Goal: Task Accomplishment & Management: Use online tool/utility

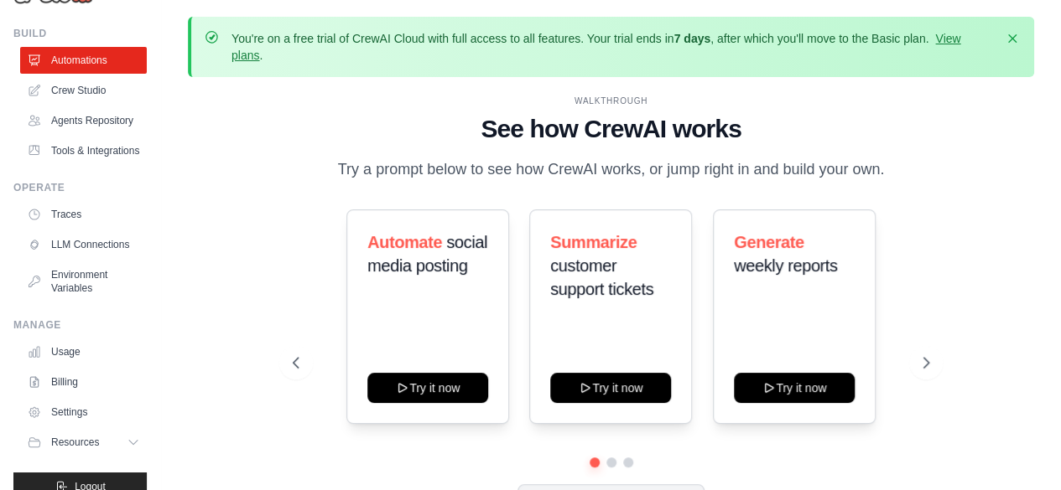
scroll to position [42, 0]
click at [76, 166] on link "Tools & Integrations" at bounding box center [85, 152] width 127 height 27
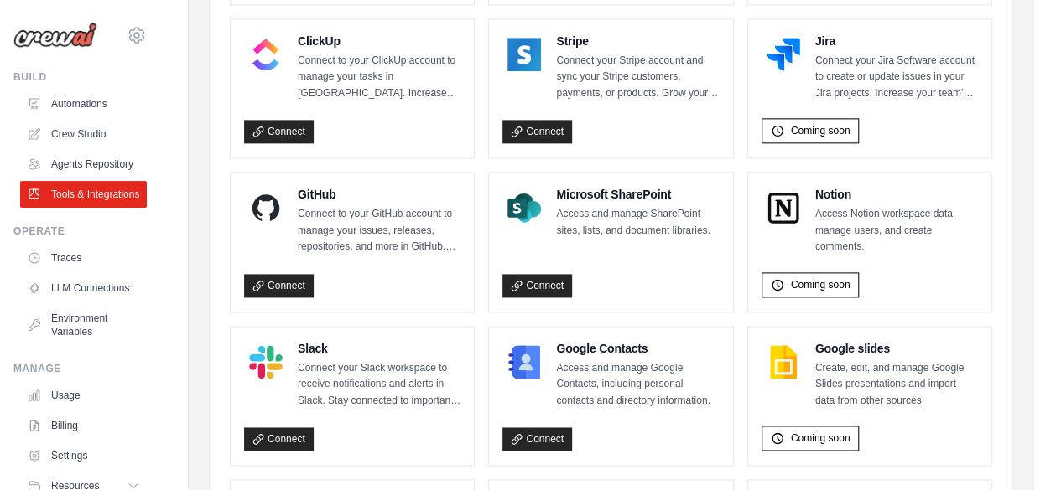
scroll to position [1058, 0]
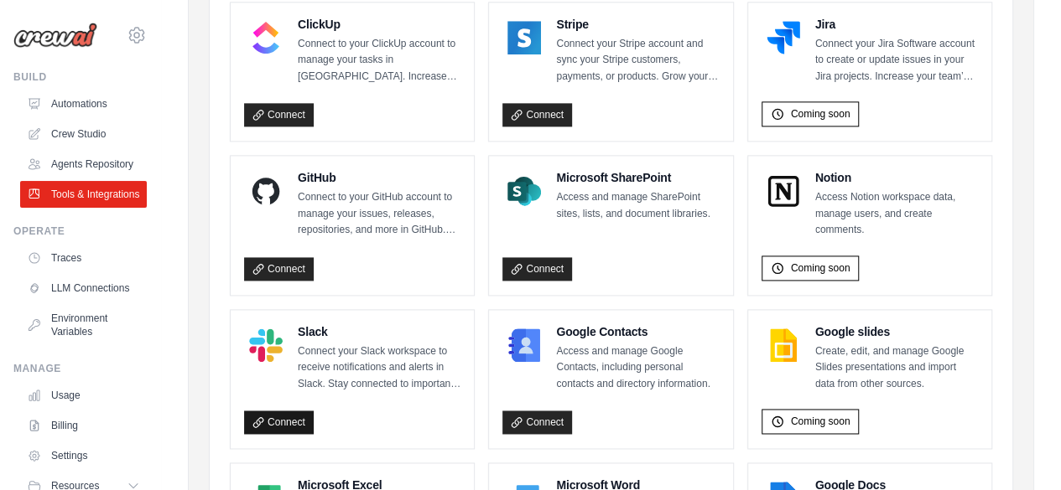
click at [293, 411] on link "Connect" at bounding box center [279, 422] width 70 height 23
